Goal: Task Accomplishment & Management: Manage account settings

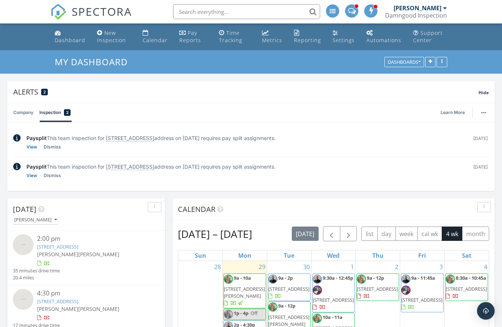
scroll to position [962, 502]
click at [78, 248] on link "3737 Castle Pines Ln 4414, Orlando, FL 32839" at bounding box center [57, 247] width 41 height 7
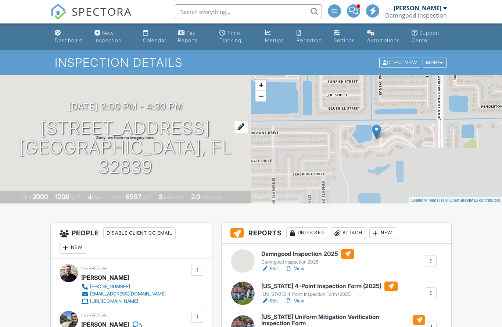
click at [75, 125] on h1 "3737 Castle Pines Ln 4414 Orlando, FL 32839" at bounding box center [125, 148] width 227 height 58
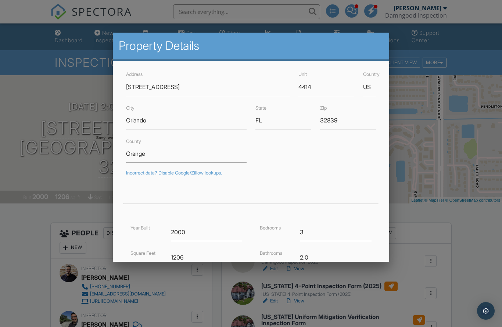
click at [51, 43] on div at bounding box center [251, 167] width 502 height 409
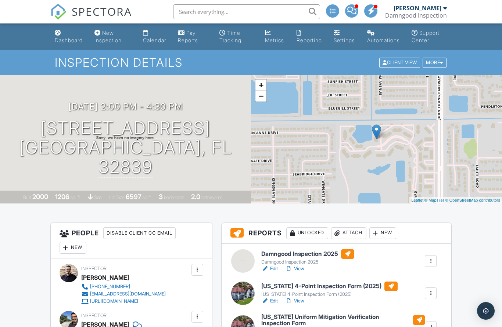
click at [149, 33] on link "Calendar" at bounding box center [154, 36] width 29 height 21
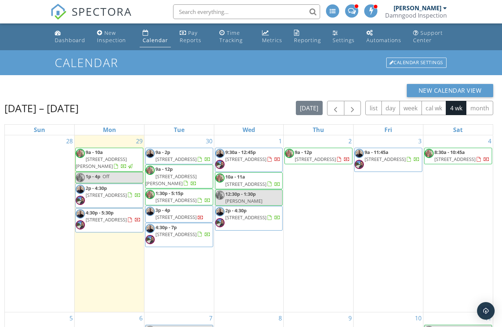
click at [220, 97] on div "New Calendar View Sep 28 – Oct 25, 2025 today list day week cal wk 4 wk month S…" at bounding box center [248, 256] width 488 height 344
click at [105, 198] on span "3737 Castle Pines Ln 4414, Orlando 32839" at bounding box center [106, 195] width 41 height 7
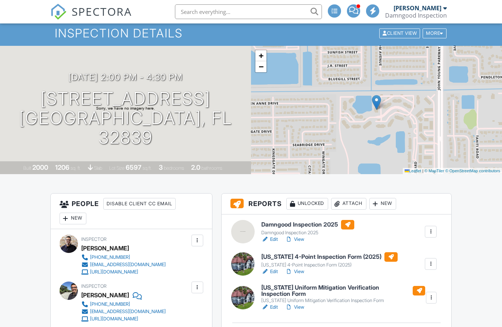
scroll to position [29, 0]
click at [302, 307] on link "View" at bounding box center [294, 307] width 19 height 7
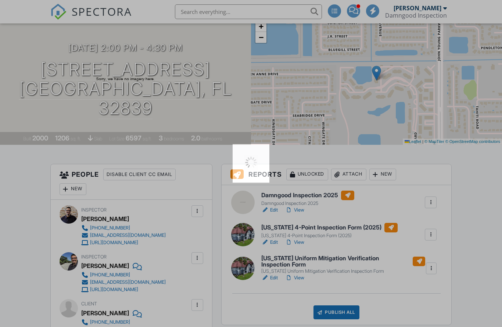
scroll to position [48, 0]
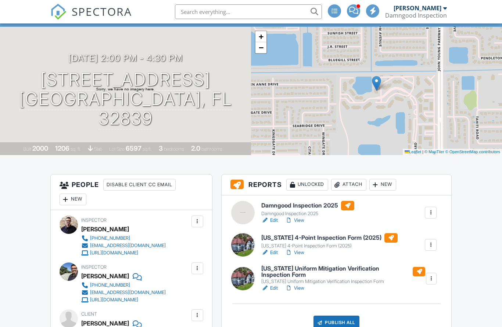
click at [270, 268] on h6 "[US_STATE] Uniform Mitigation Verification Inspection Form" at bounding box center [343, 272] width 164 height 13
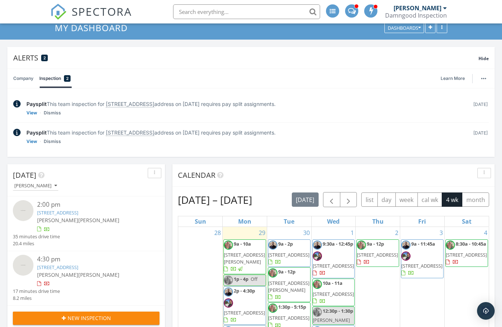
scroll to position [58, 0]
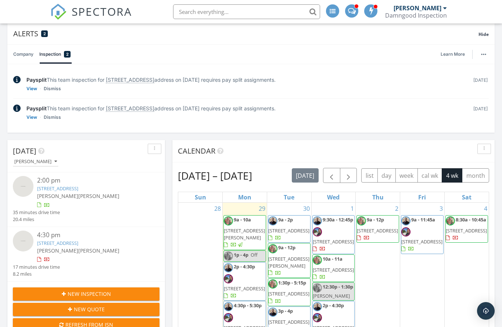
click at [78, 188] on link "[STREET_ADDRESS]" at bounding box center [57, 188] width 41 height 7
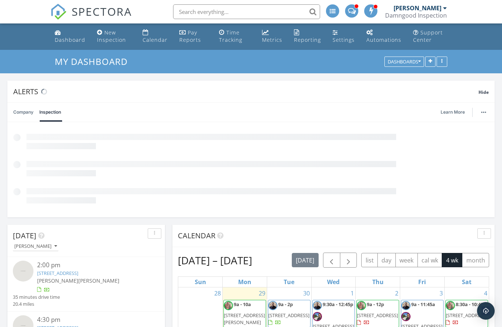
scroll to position [1, 0]
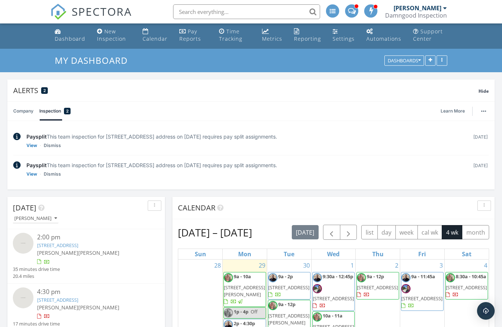
click at [135, 272] on div "2:00 pm [STREET_ADDRESS] [PERSON_NAME] [PERSON_NAME] 35 minutes drive time 20.4…" at bounding box center [86, 256] width 146 height 47
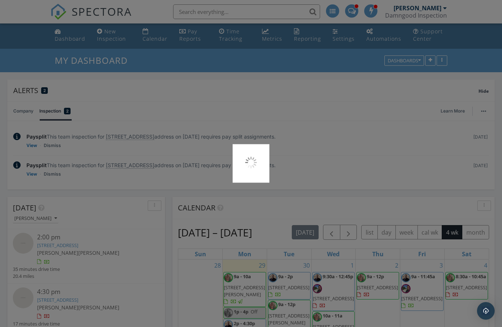
click at [129, 219] on div at bounding box center [251, 163] width 502 height 327
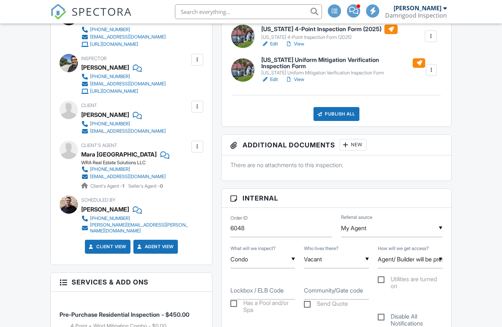
click at [348, 145] on div "New" at bounding box center [352, 145] width 27 height 12
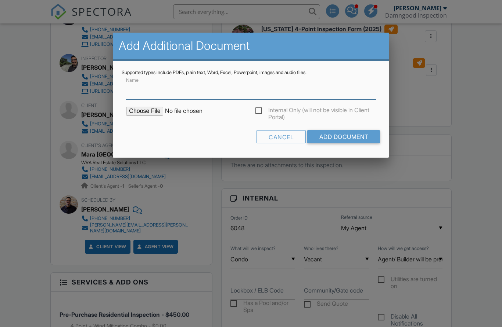
scroll to position [257, 0]
type input "PERMIT HISTORY"
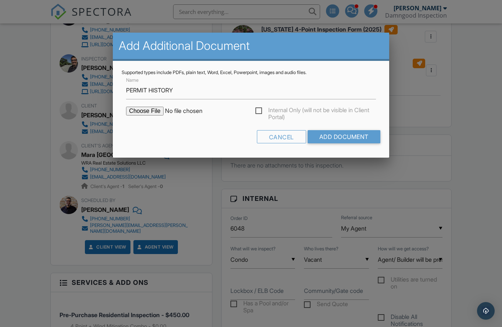
click at [140, 115] on input "file" at bounding box center [188, 111] width 125 height 9
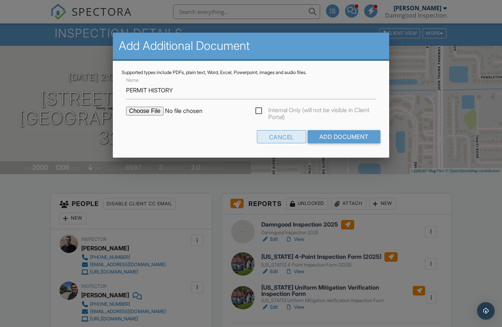
click at [278, 137] on div "Cancel" at bounding box center [281, 136] width 49 height 13
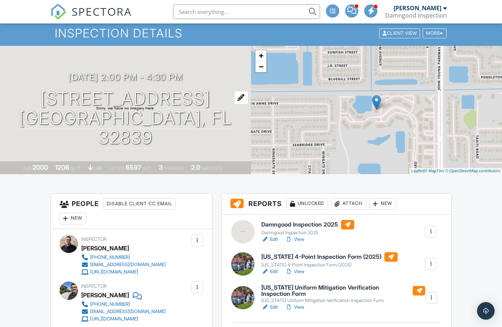
click at [143, 101] on h1 "3737 Castle Pines Ln 4414 Orlando, FL 32839" at bounding box center [125, 118] width 227 height 58
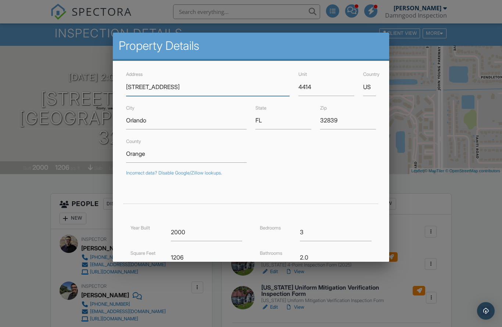
click at [167, 83] on input "[STREET_ADDRESS]" at bounding box center [207, 87] width 163 height 18
drag, startPoint x: 33, startPoint y: 218, endPoint x: 57, endPoint y: 159, distance: 63.9
click at [33, 218] on div at bounding box center [251, 167] width 502 height 409
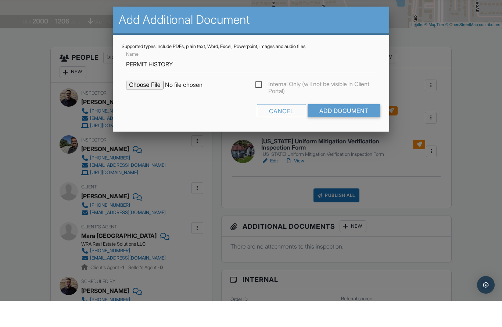
click at [141, 107] on input "file" at bounding box center [188, 111] width 125 height 9
type input "C:\fakepath\BuildFax Report 3737 Castle Pines Ln.pdf"
click at [358, 130] on input "Add Document" at bounding box center [343, 136] width 73 height 13
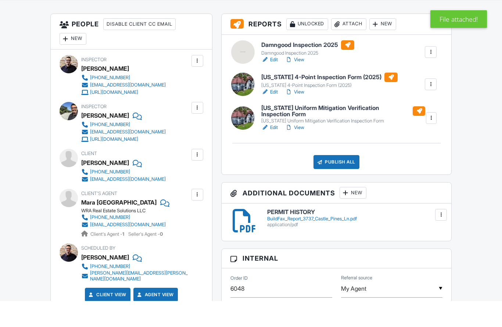
click at [348, 220] on div "New" at bounding box center [352, 219] width 27 height 12
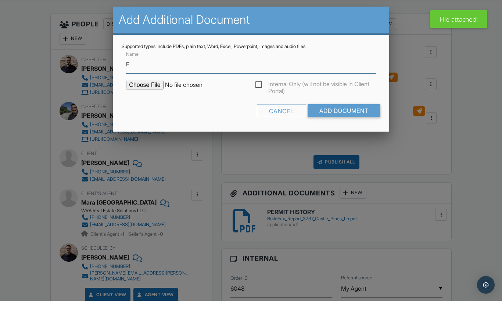
type input "FREE EBOOK - THE SAFE HOME"
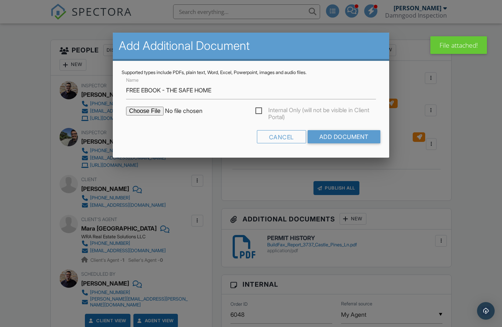
click at [141, 116] on input "file" at bounding box center [188, 111] width 125 height 9
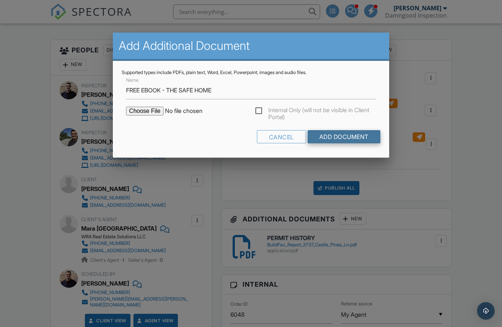
type input "C:\fakepath\The Safe Home E-Book.pdf"
click at [367, 138] on input "Add Document" at bounding box center [343, 136] width 73 height 13
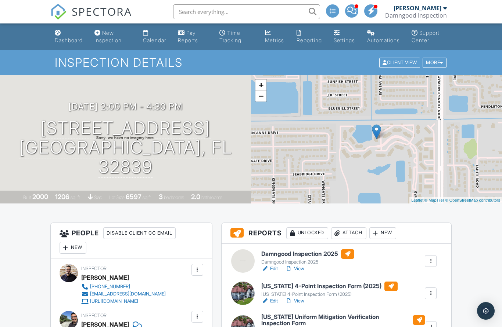
click at [66, 39] on div "Dashboard" at bounding box center [69, 40] width 28 height 6
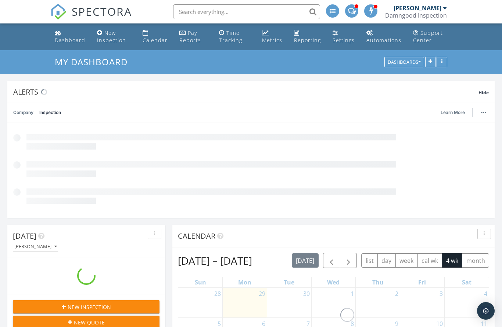
scroll to position [176, 158]
